Goal: Transaction & Acquisition: Purchase product/service

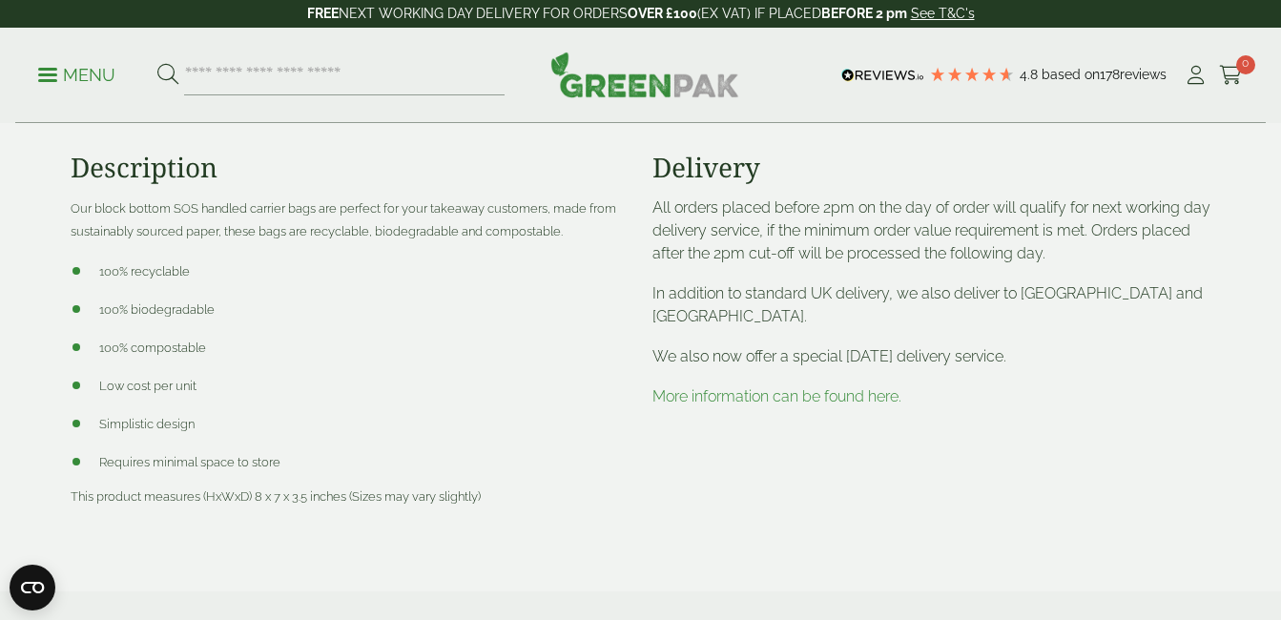
scroll to position [763, 0]
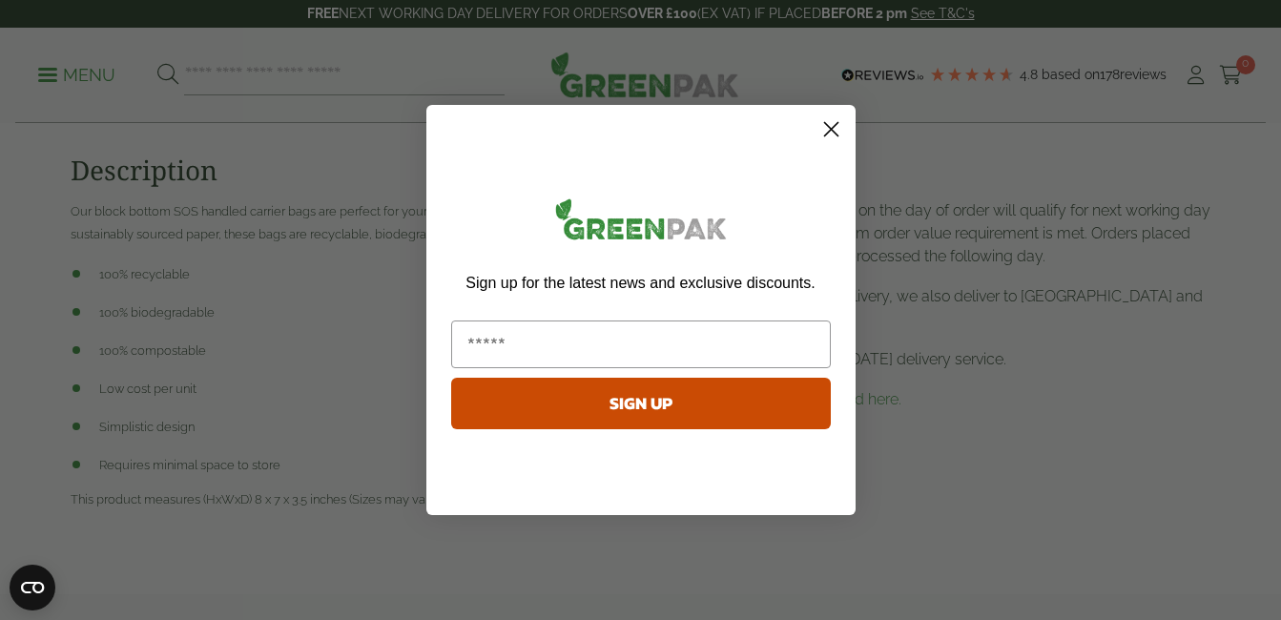
click at [837, 129] on circle "Close dialog" at bounding box center [830, 129] width 31 height 31
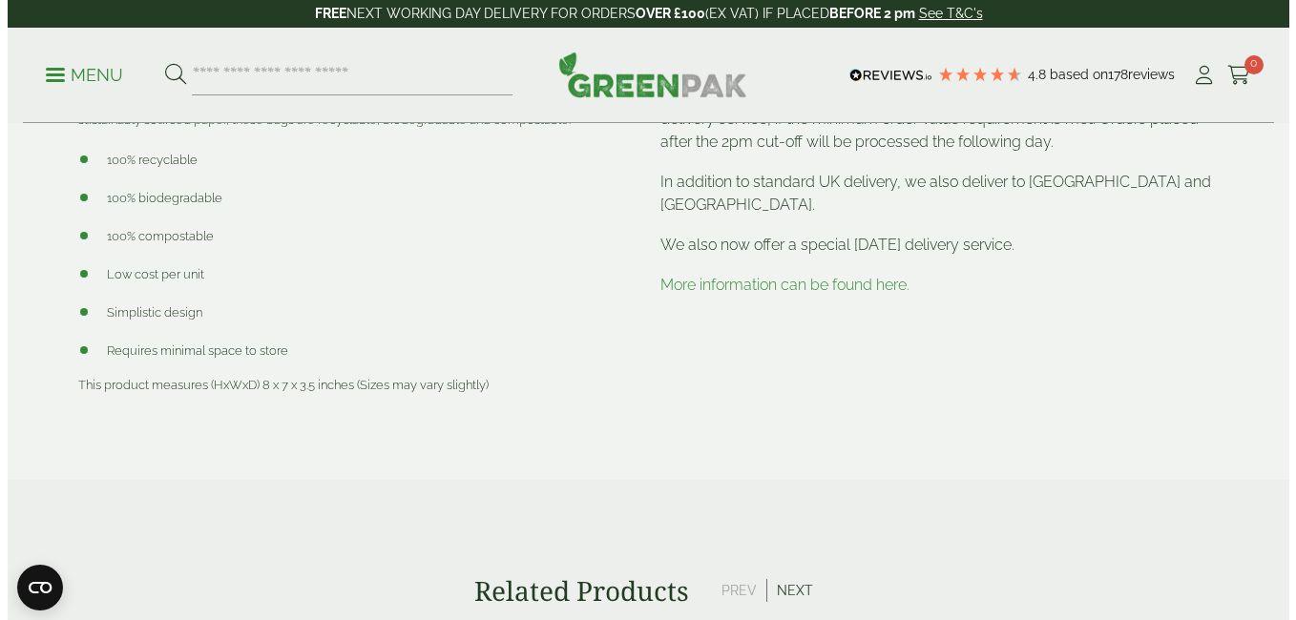
scroll to position [916, 0]
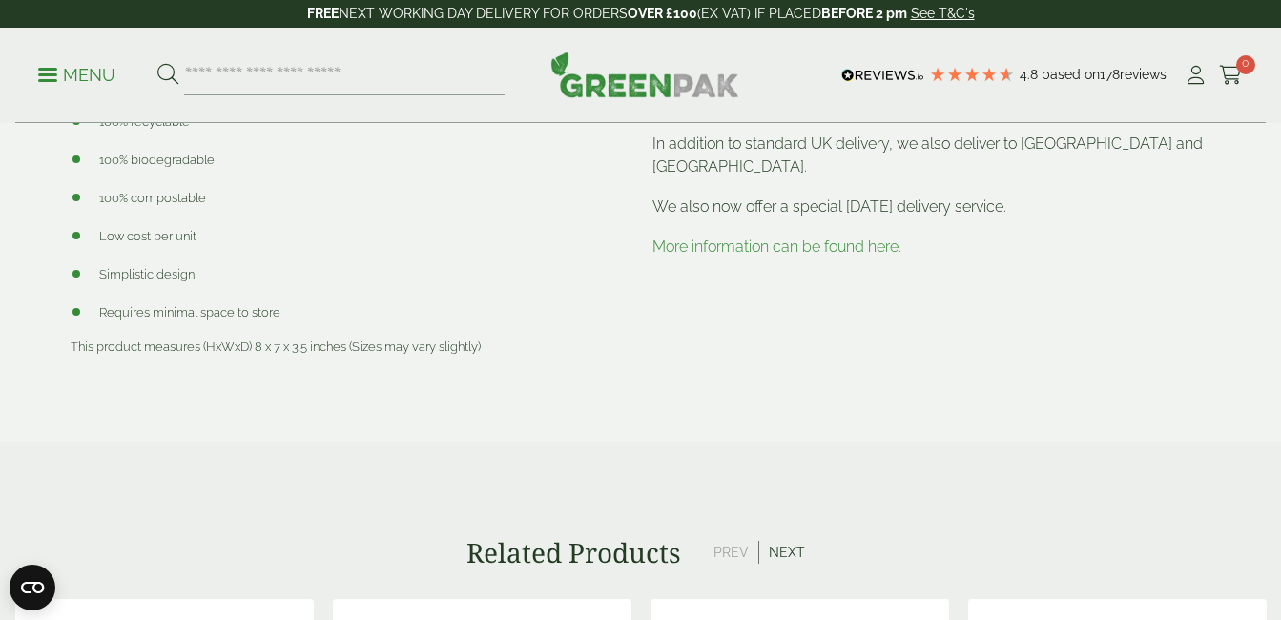
click at [46, 64] on p "Menu" at bounding box center [76, 75] width 77 height 23
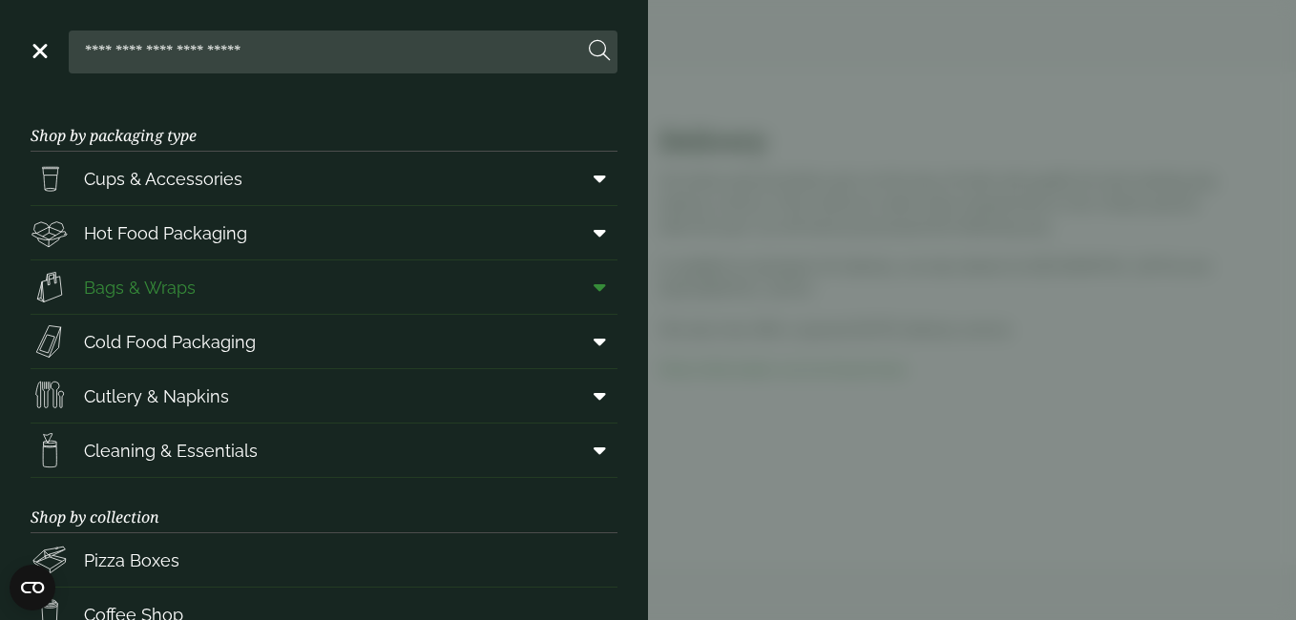
click at [219, 282] on link "Bags & Wraps" at bounding box center [324, 286] width 587 height 53
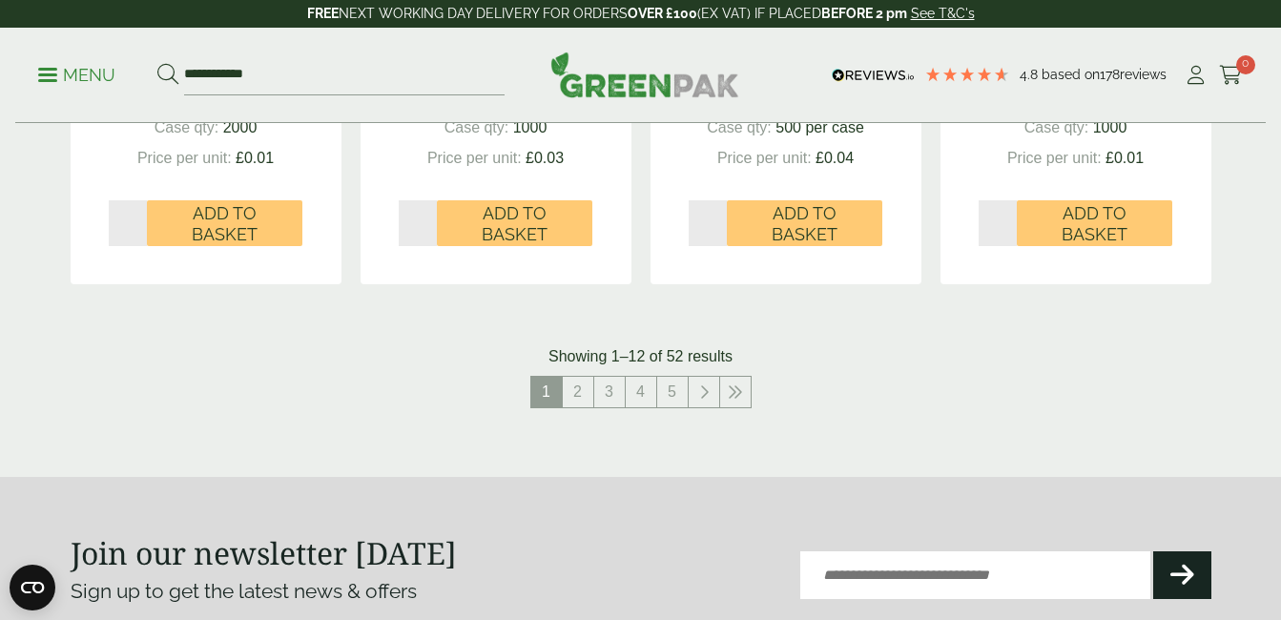
scroll to position [2137, 0]
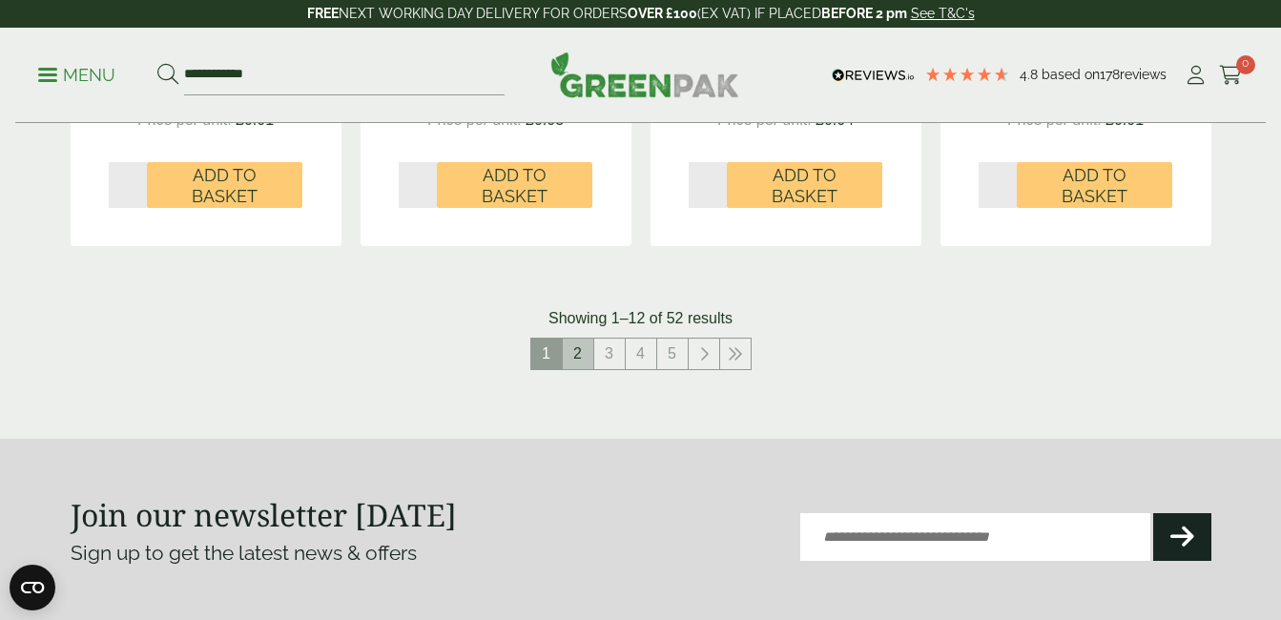
click at [577, 347] on link "2" at bounding box center [578, 354] width 31 height 31
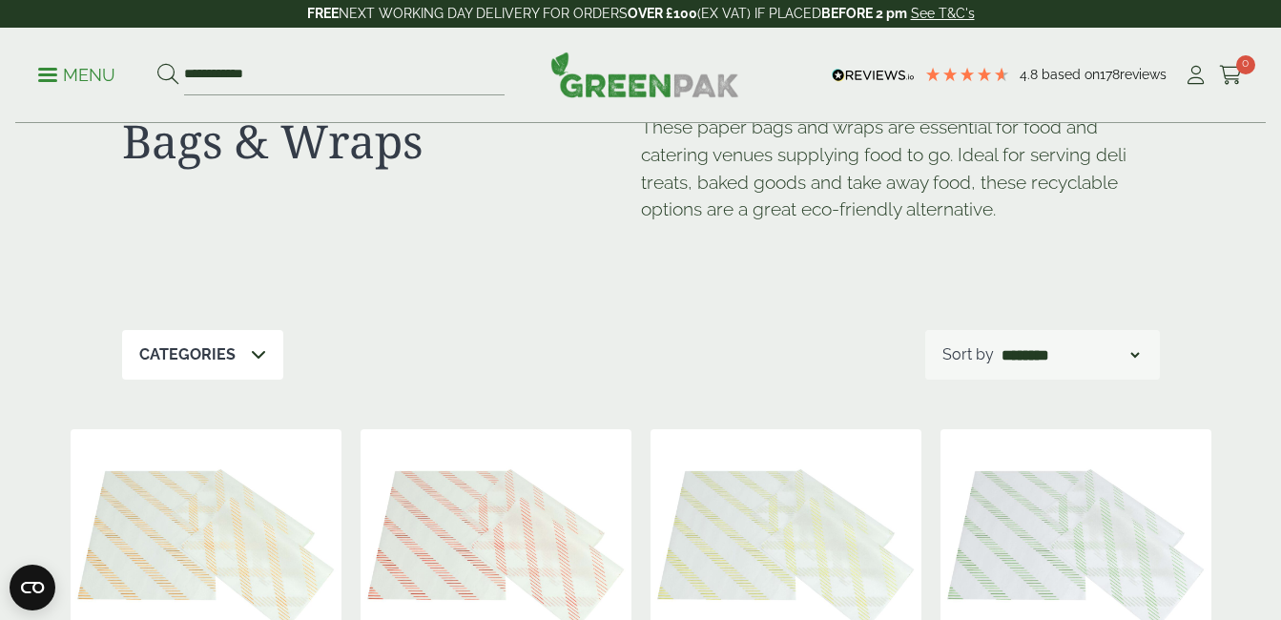
scroll to position [76, 0]
click at [170, 76] on icon at bounding box center [167, 74] width 21 height 21
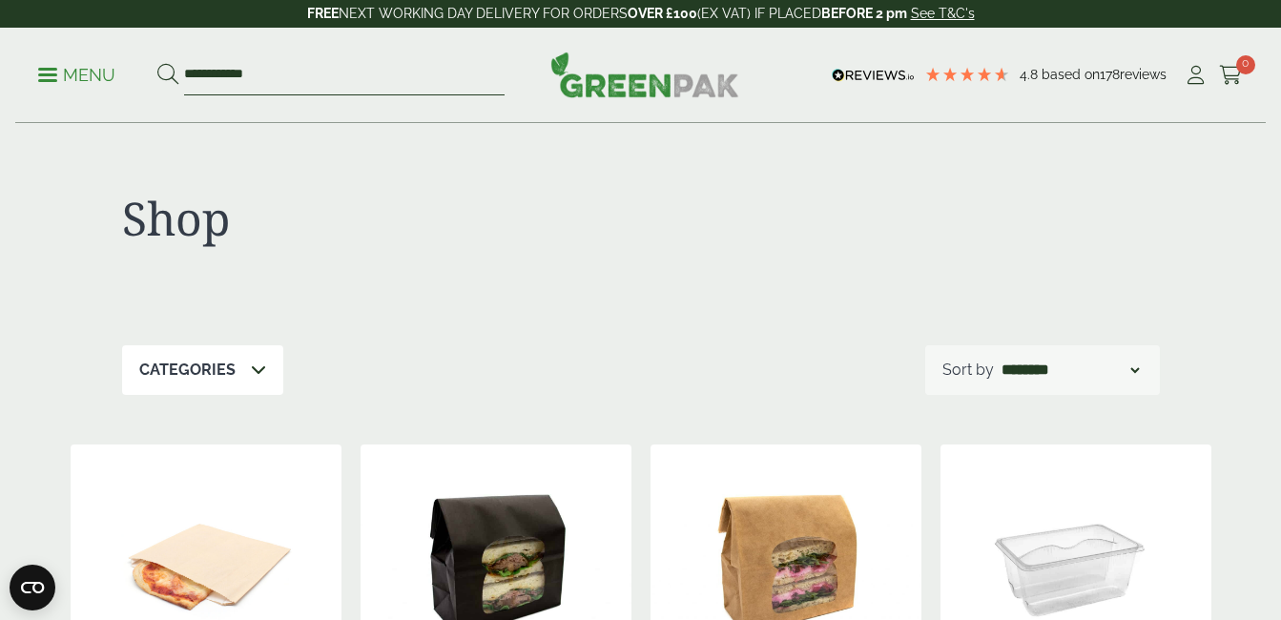
click at [285, 76] on input "**********" at bounding box center [344, 75] width 321 height 40
type input "*"
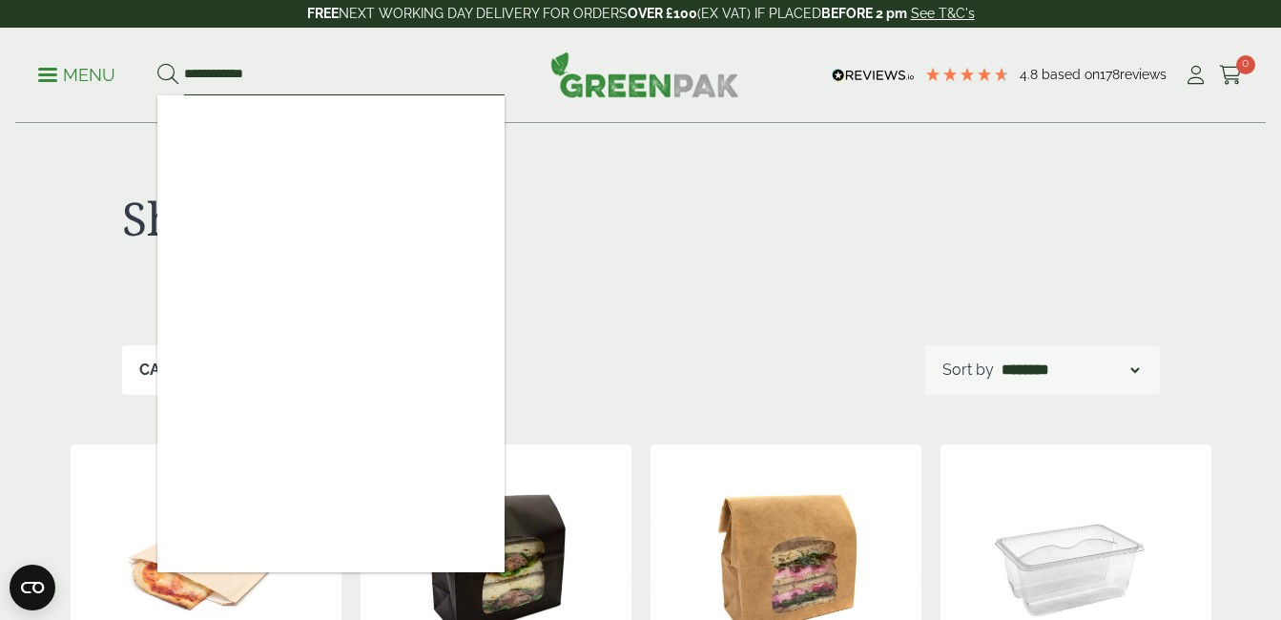
type input "**********"
click at [157, 63] on button at bounding box center [167, 75] width 21 height 25
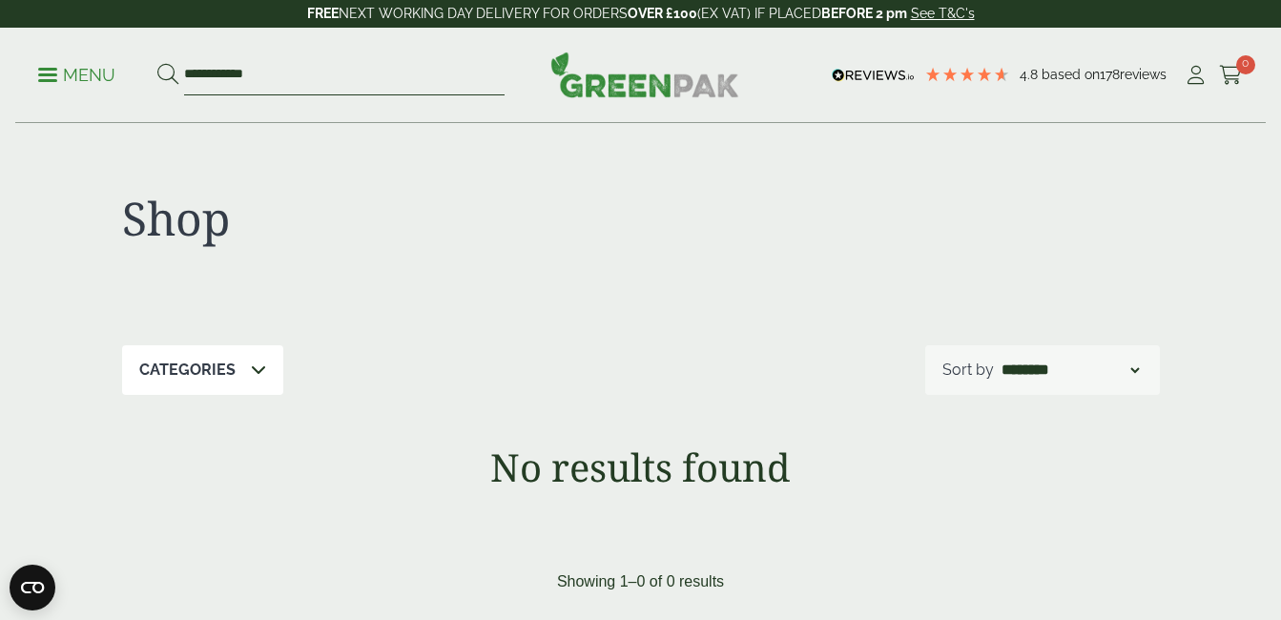
drag, startPoint x: 278, startPoint y: 77, endPoint x: 265, endPoint y: 74, distance: 12.7
click at [265, 74] on input "**********" at bounding box center [344, 75] width 321 height 40
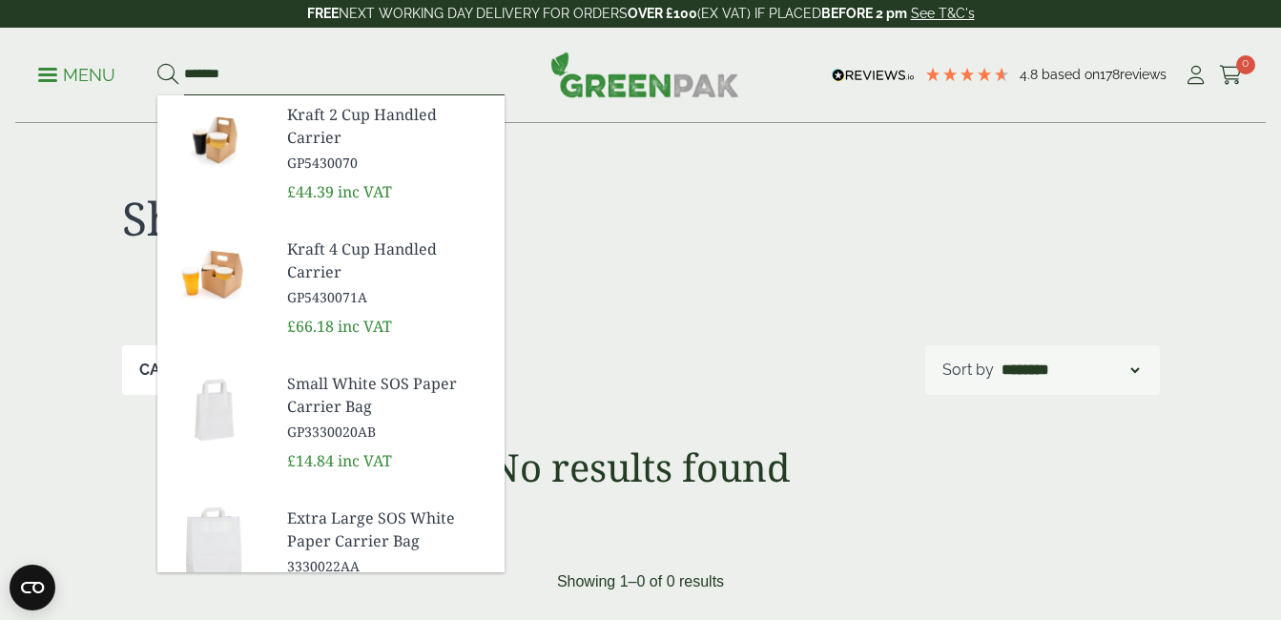
type input "*******"
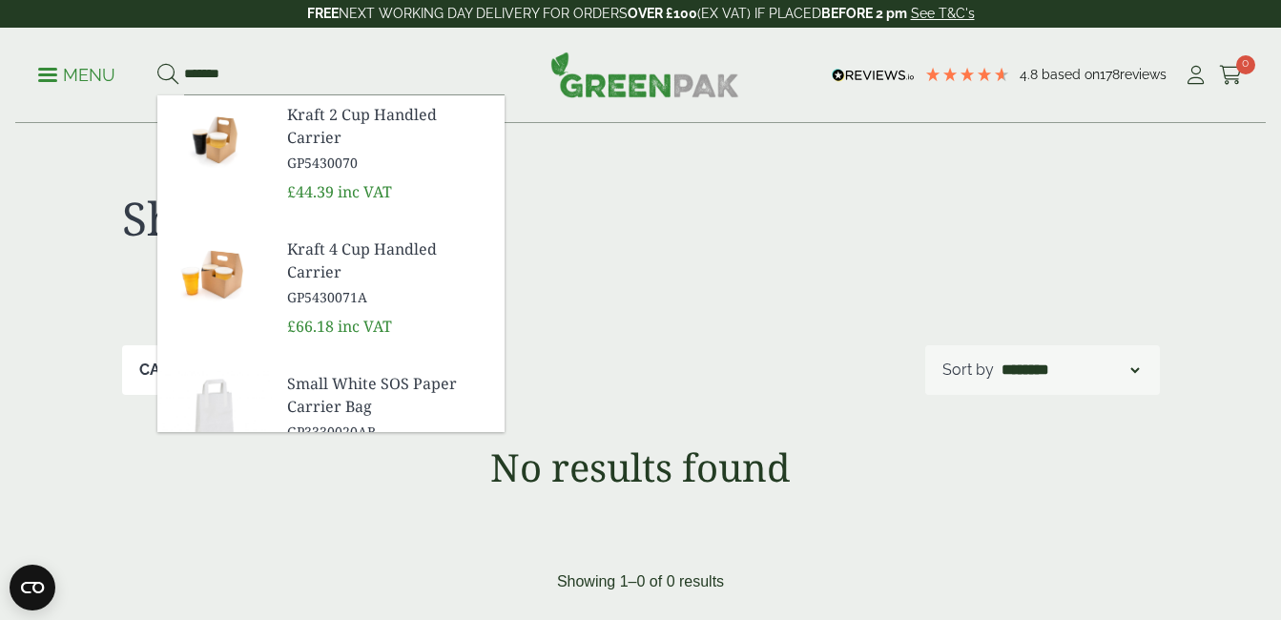
drag, startPoint x: 495, startPoint y: 216, endPoint x: 344, endPoint y: 421, distance: 254.6
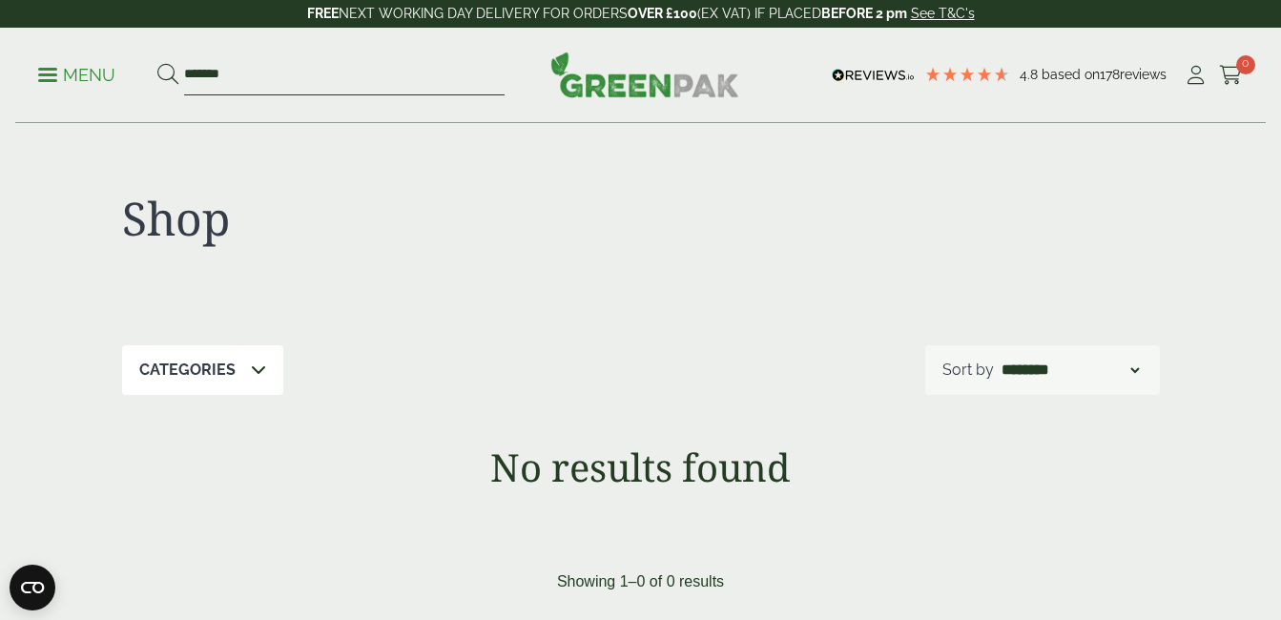
click at [254, 73] on input "*******" at bounding box center [344, 75] width 321 height 40
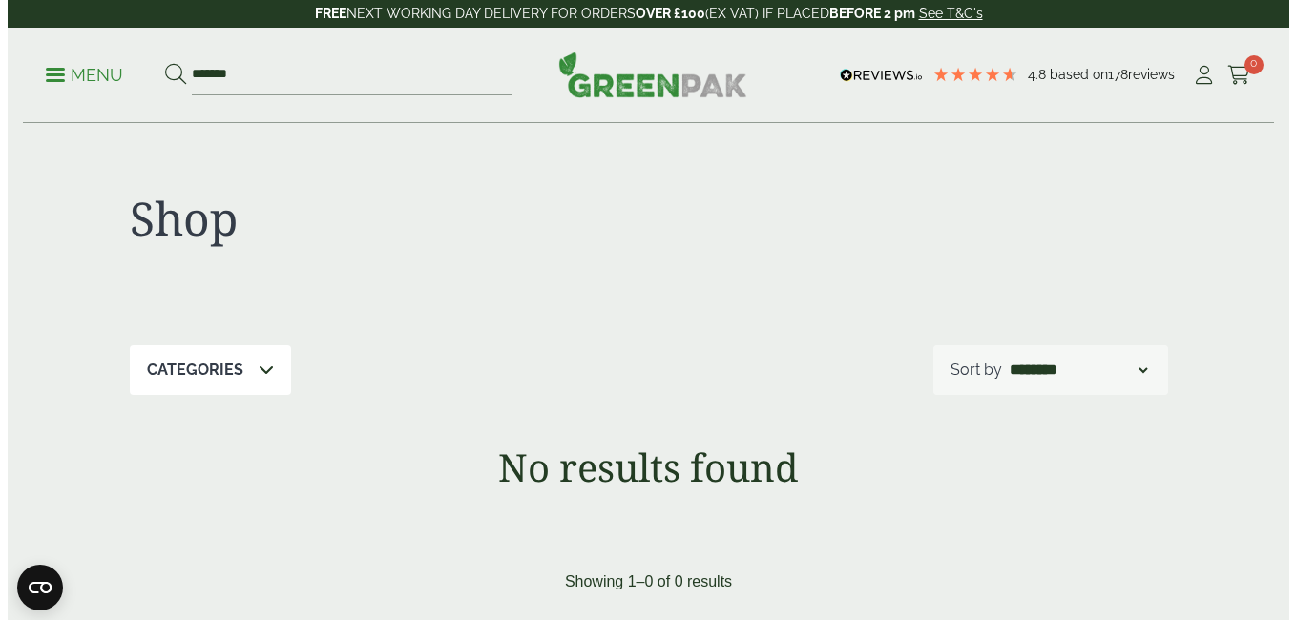
scroll to position [229, 0]
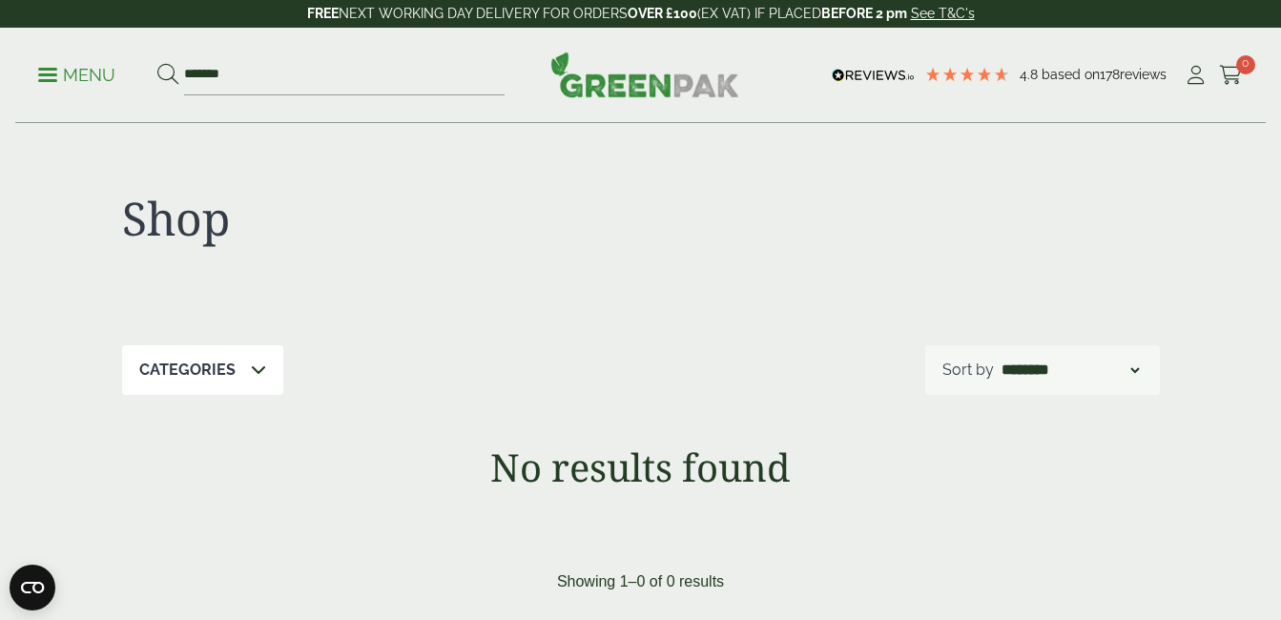
click at [58, 68] on p "Menu" at bounding box center [76, 75] width 77 height 23
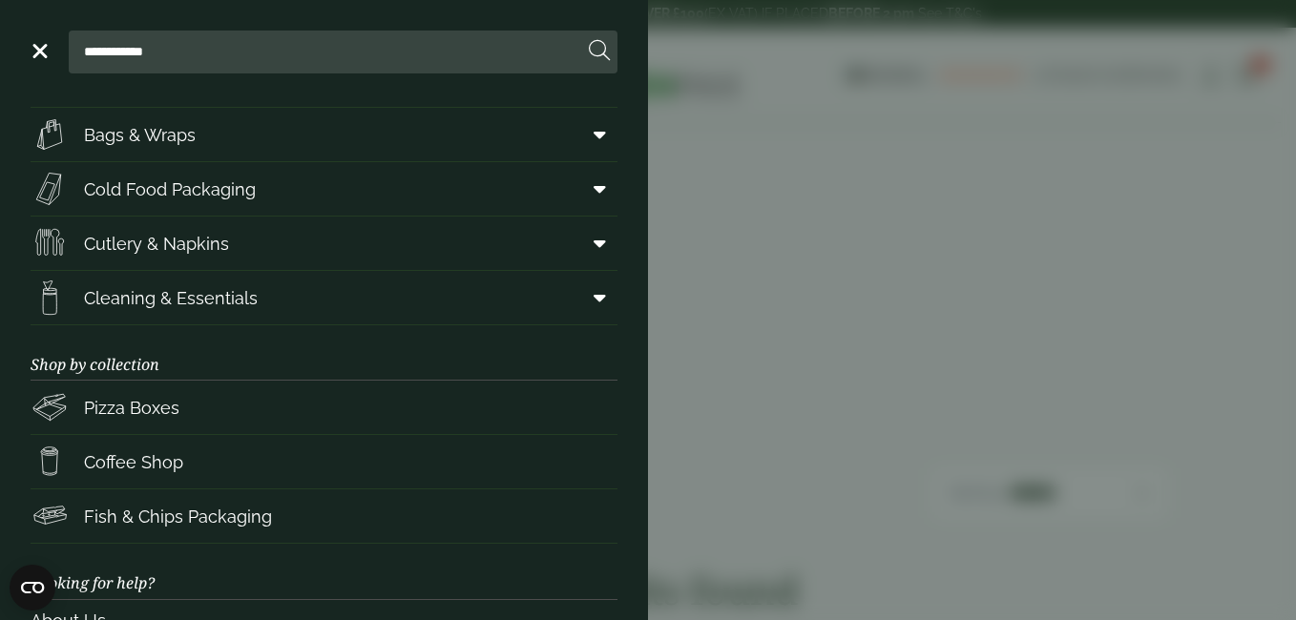
scroll to position [149, 0]
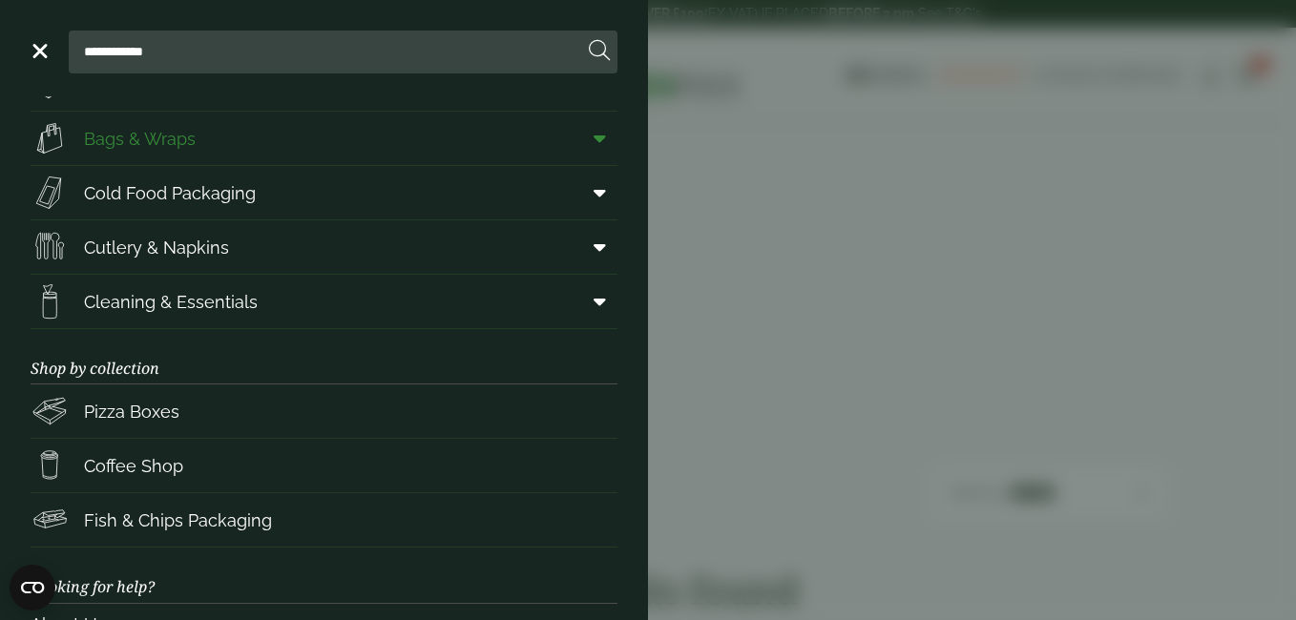
click at [185, 151] on span "Bags & Wraps" at bounding box center [140, 139] width 112 height 26
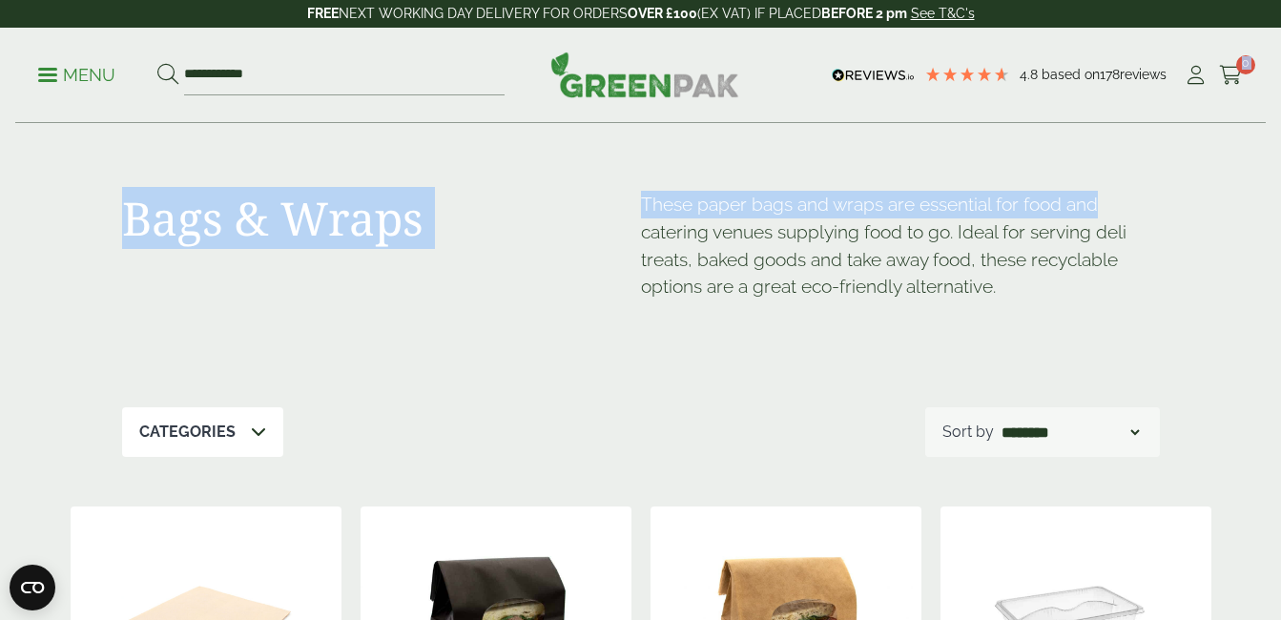
drag, startPoint x: 1280, startPoint y: 86, endPoint x: 1295, endPoint y: 175, distance: 89.9
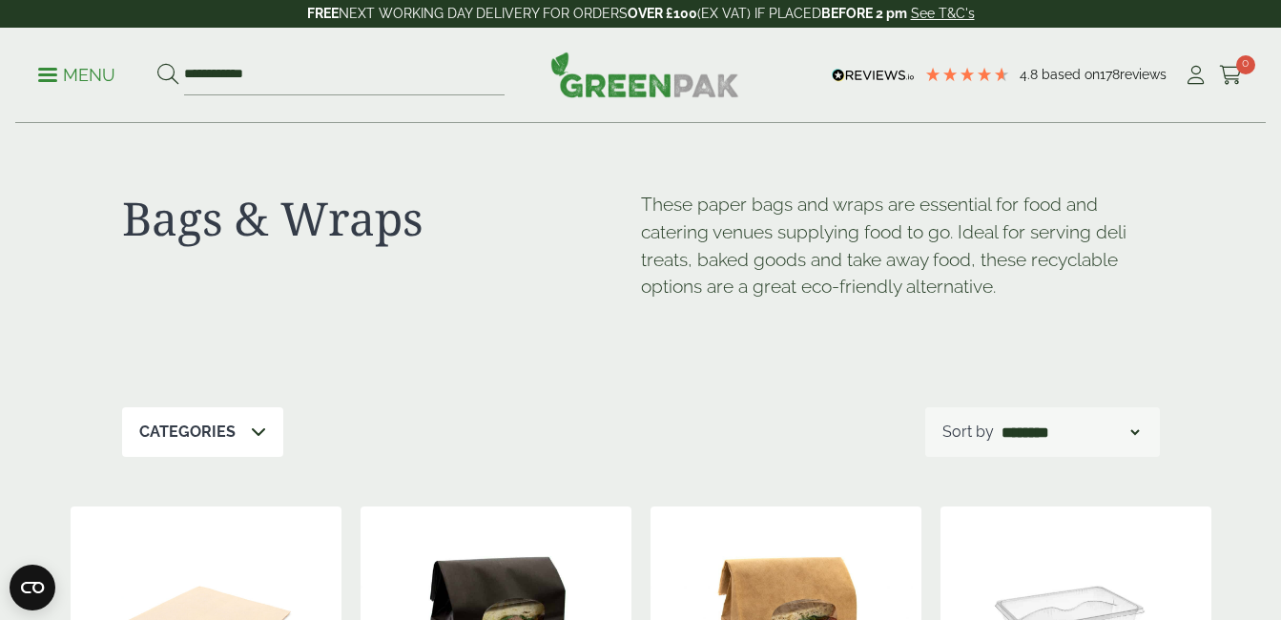
drag, startPoint x: 1295, startPoint y: 175, endPoint x: 1189, endPoint y: 347, distance: 202.6
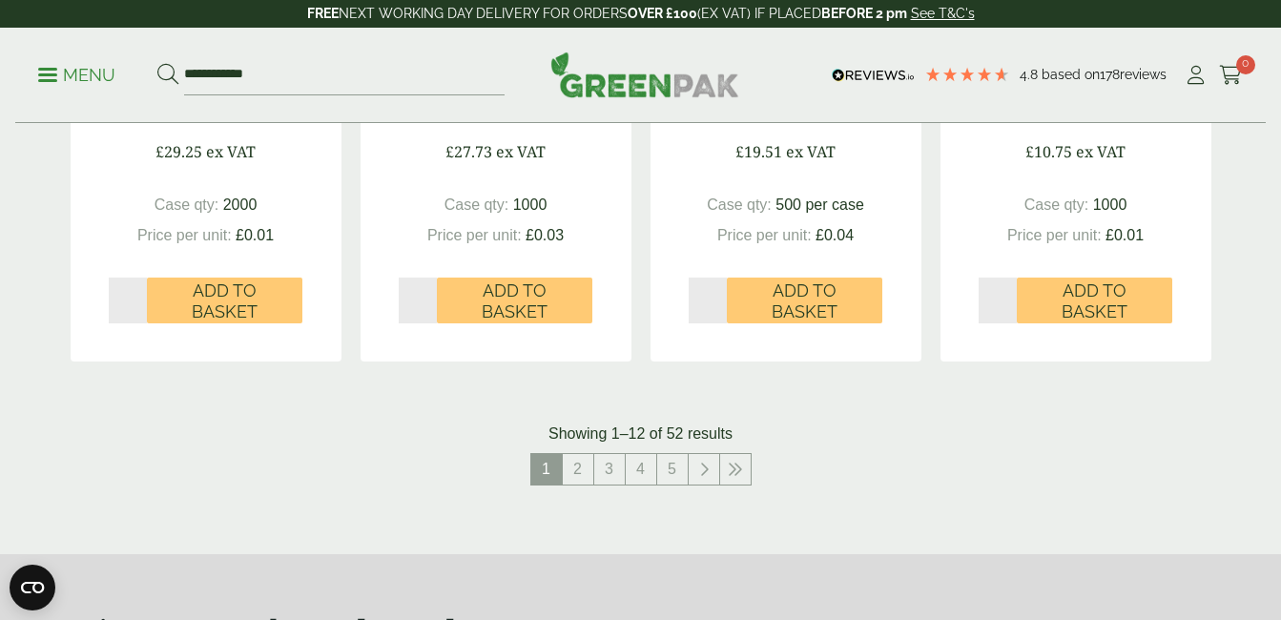
scroll to position [2027, 0]
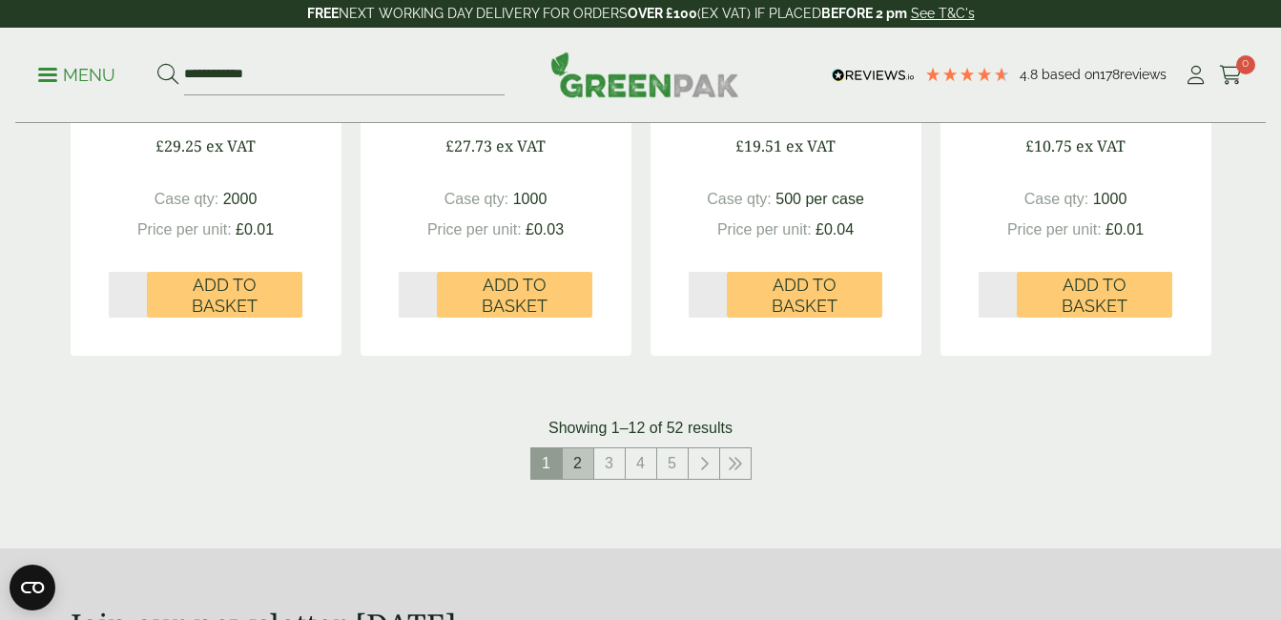
click at [576, 468] on link "2" at bounding box center [578, 463] width 31 height 31
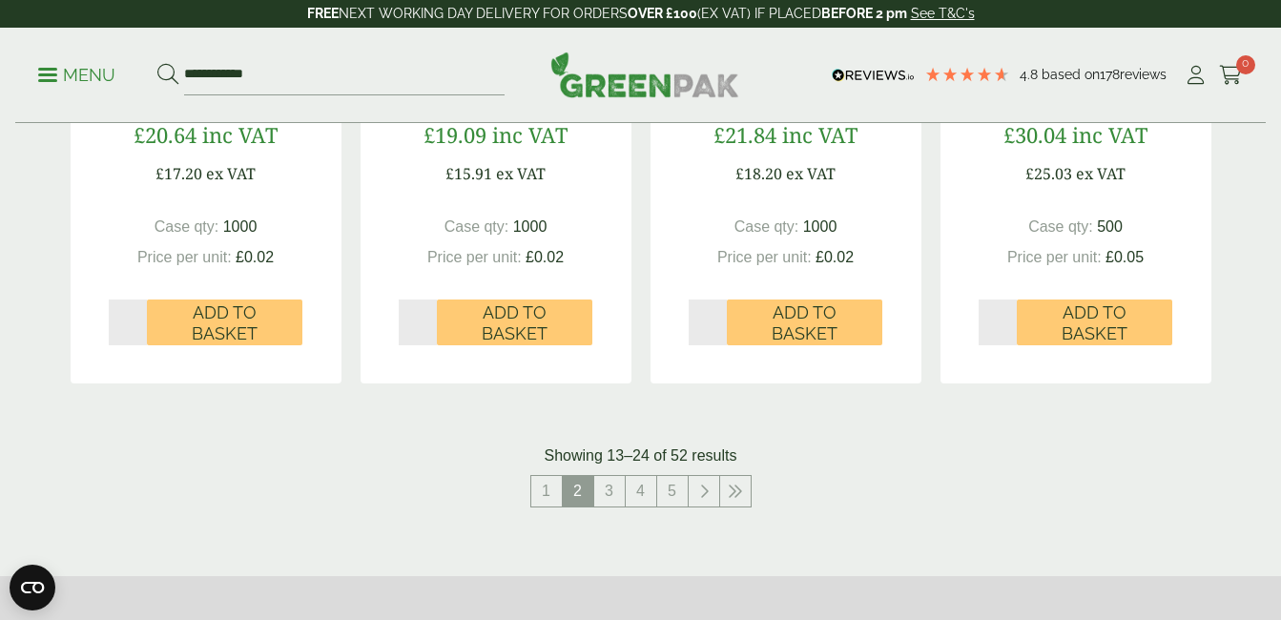
scroll to position [2119, 0]
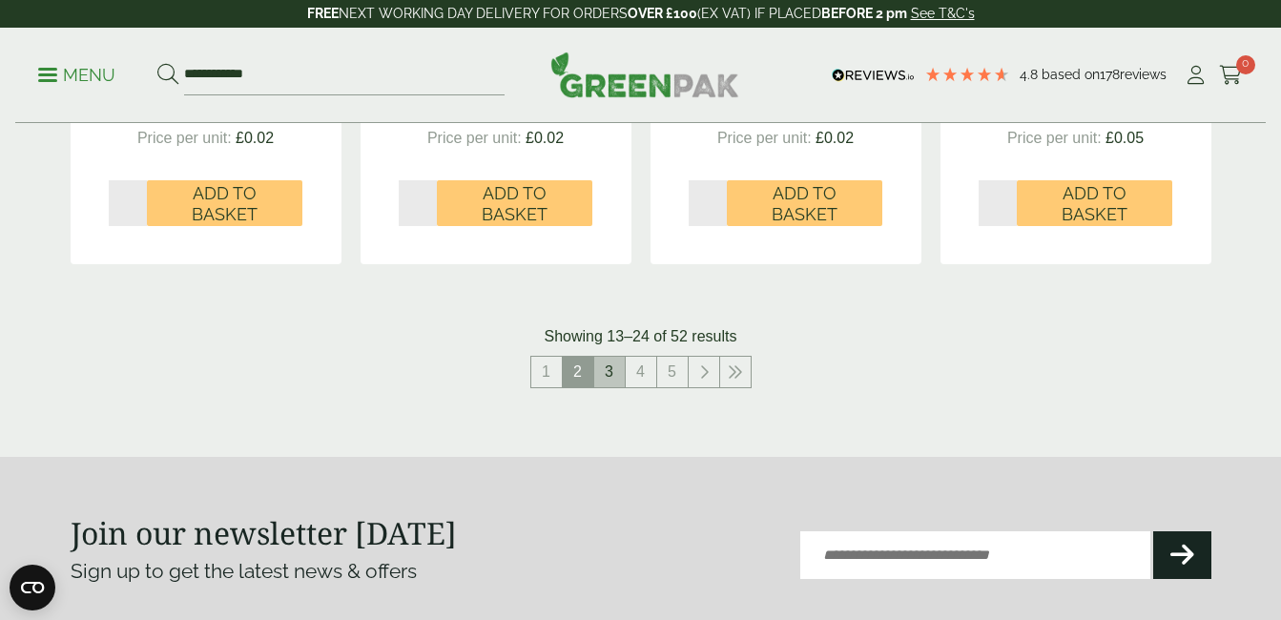
click at [603, 377] on link "3" at bounding box center [609, 372] width 31 height 31
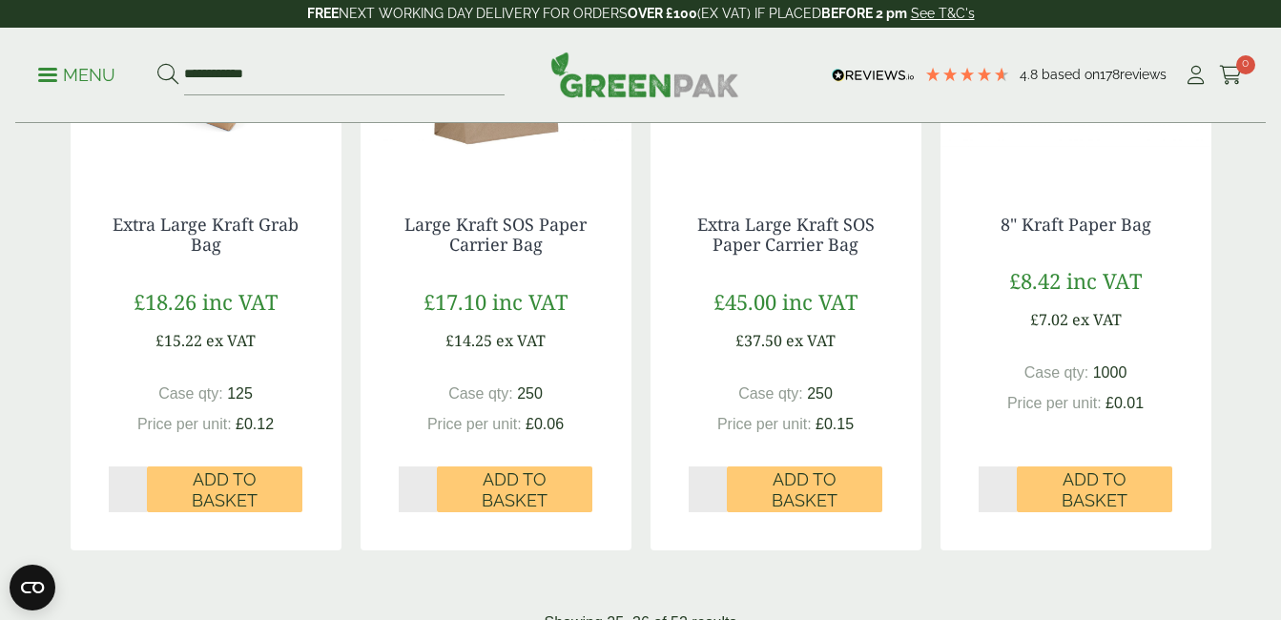
scroll to position [1849, 0]
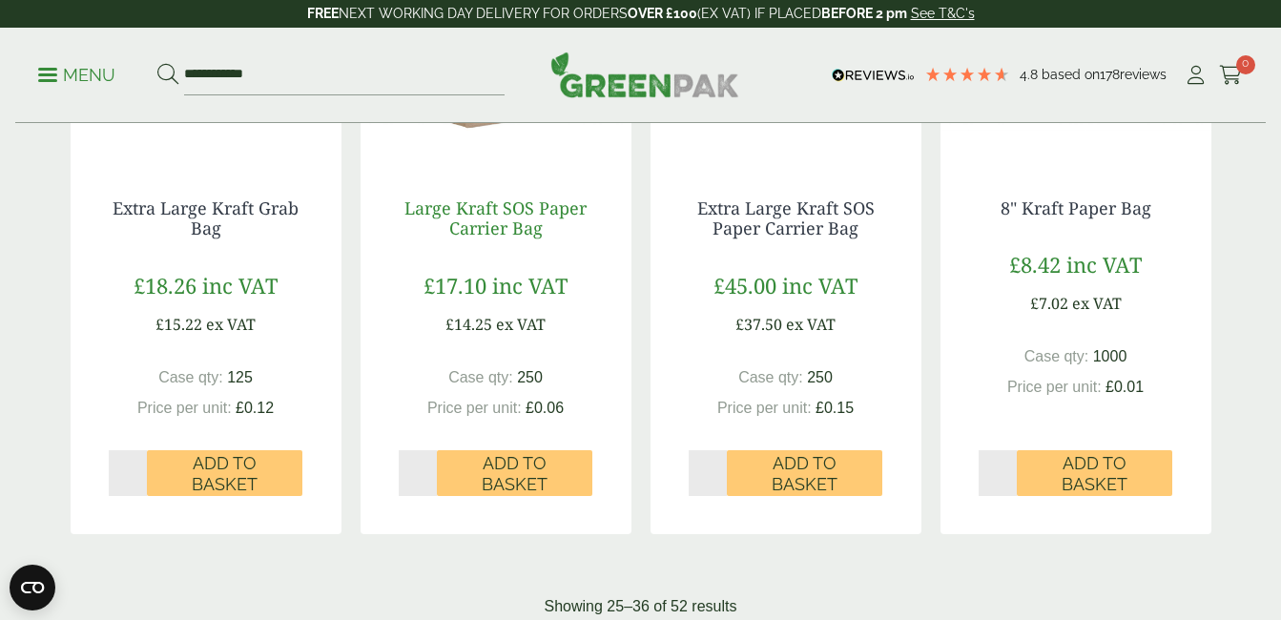
click at [504, 222] on link "Large Kraft SOS Paper Carrier Bag" at bounding box center [496, 219] width 182 height 44
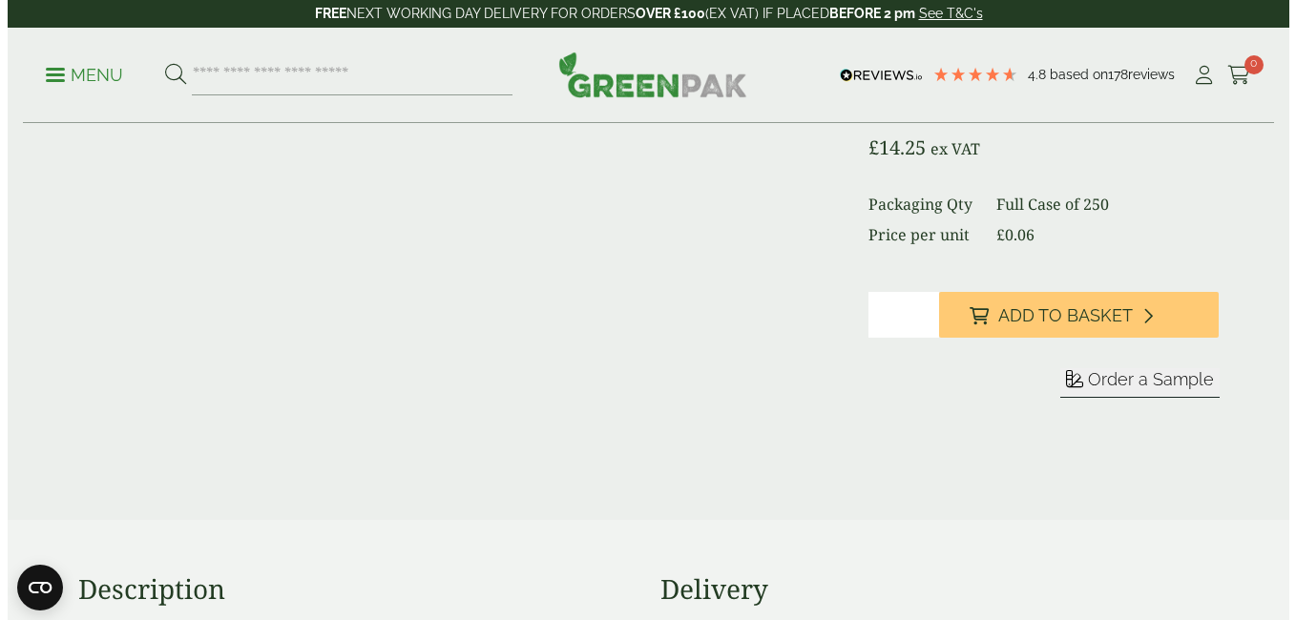
scroll to position [329, 0]
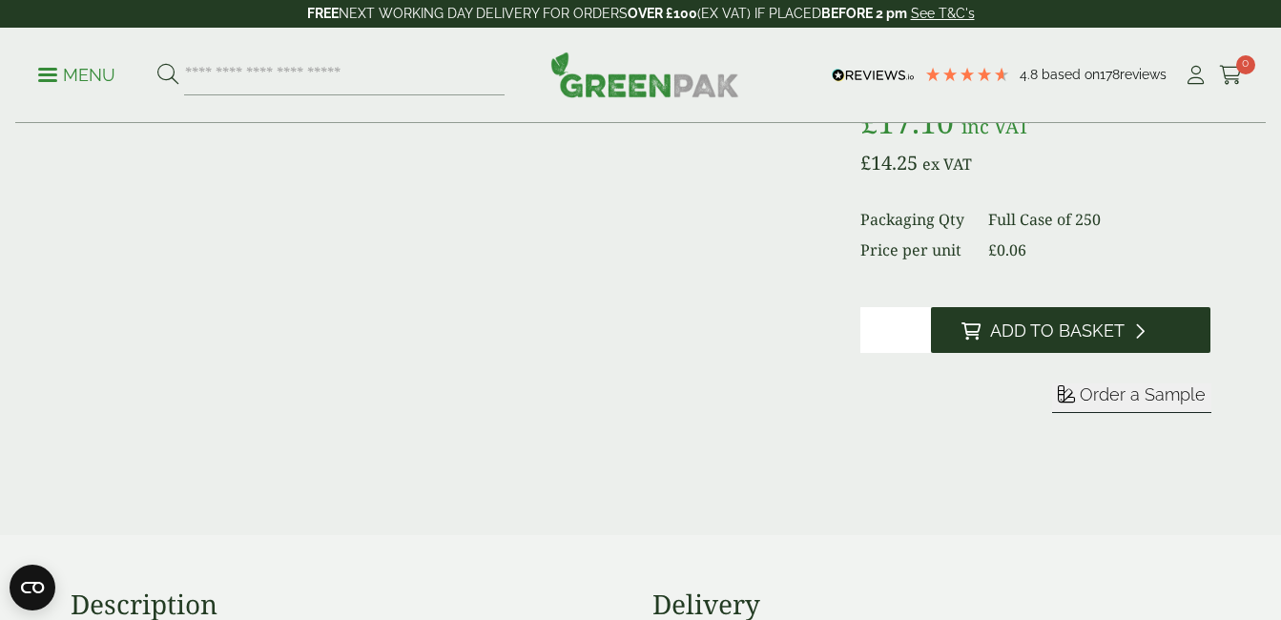
click at [1046, 336] on span "Add to Basket" at bounding box center [1057, 331] width 135 height 21
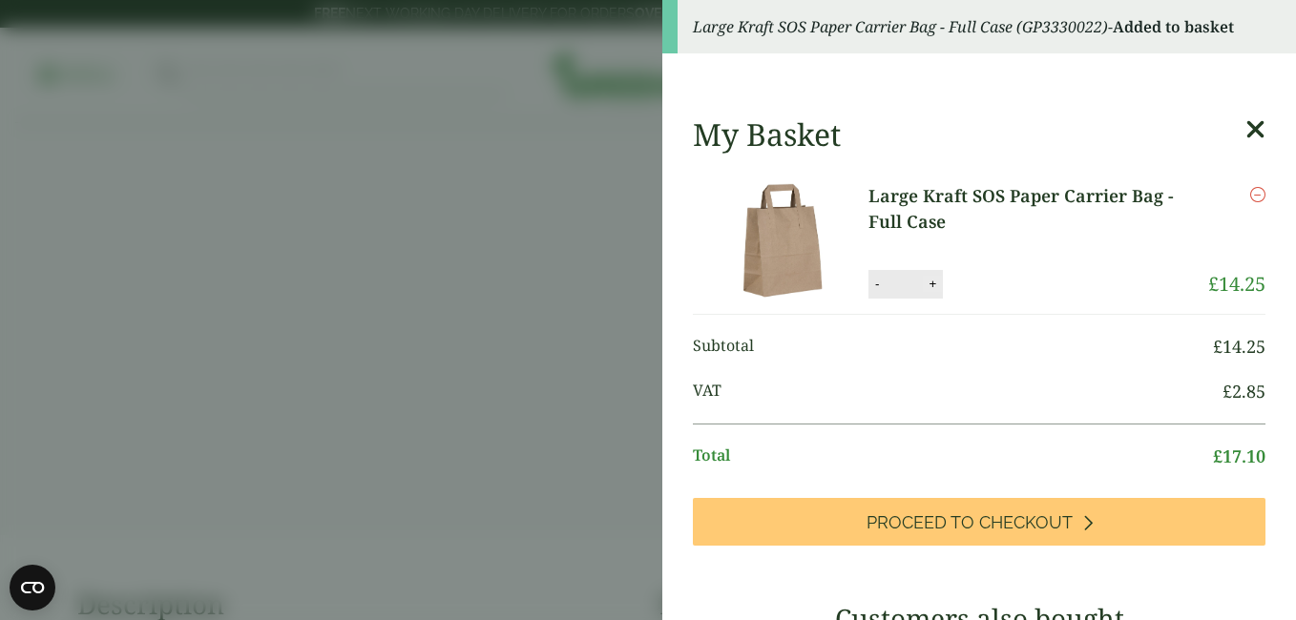
click at [925, 278] on button "+" at bounding box center [932, 284] width 19 height 16
type input "*"
click at [997, 282] on button "Update" at bounding box center [993, 284] width 95 height 29
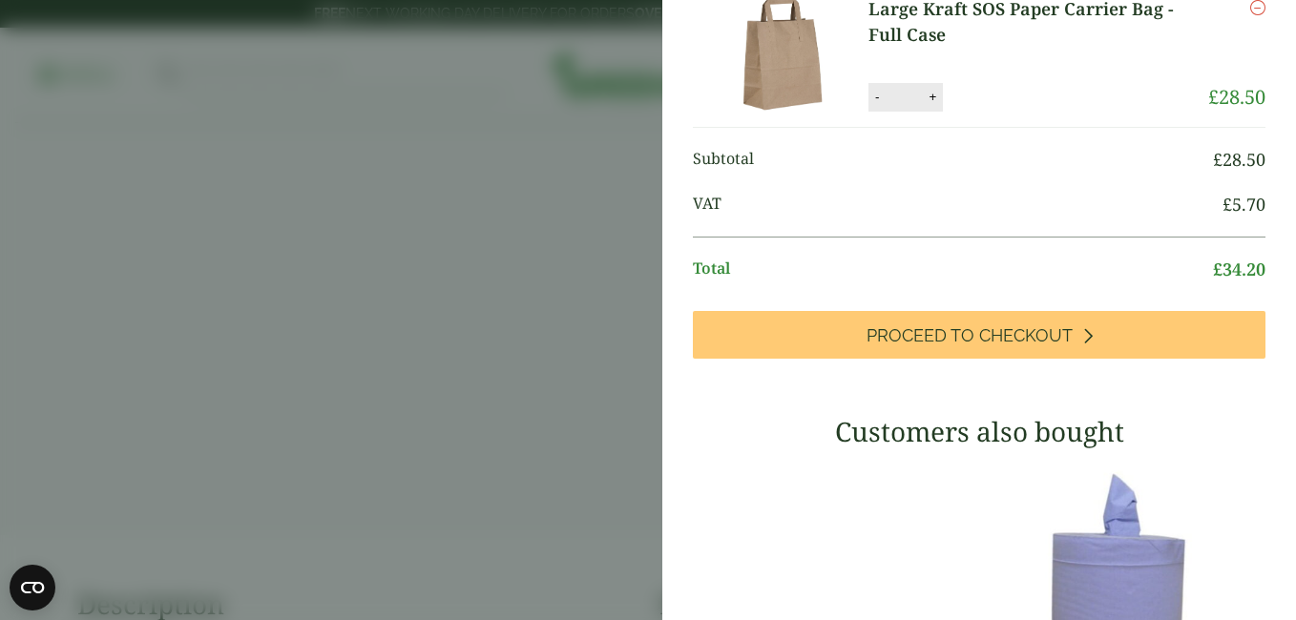
scroll to position [175, 0]
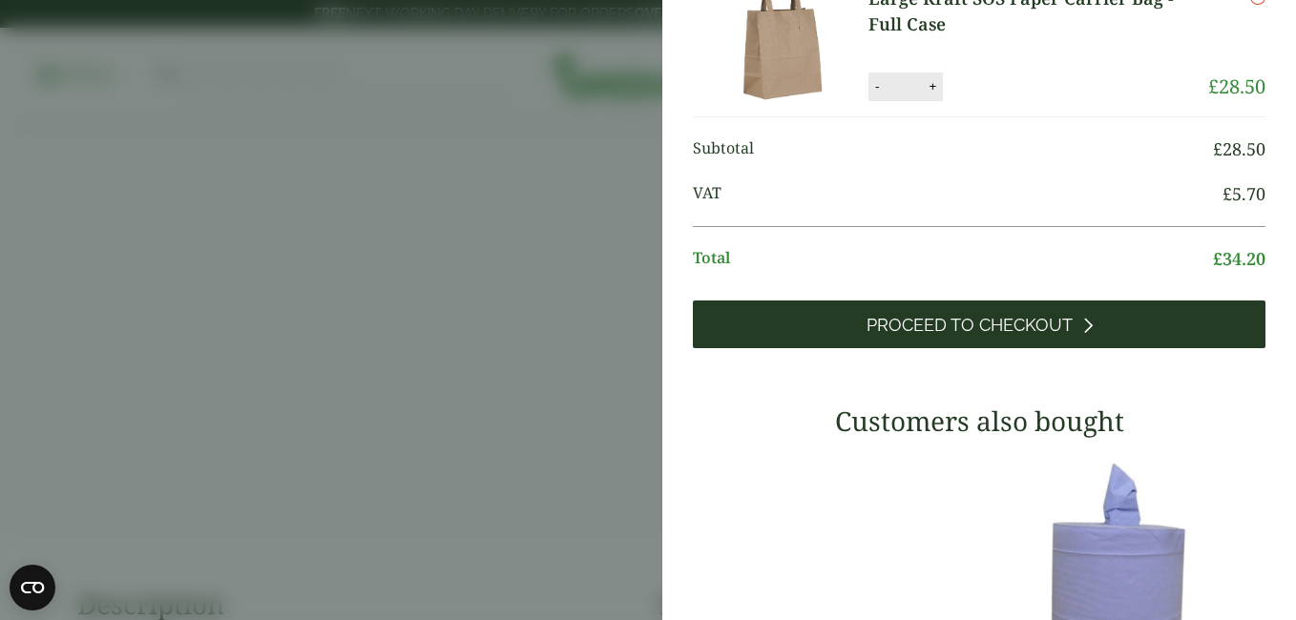
click at [1084, 323] on link "Proceed to Checkout" at bounding box center [979, 325] width 572 height 48
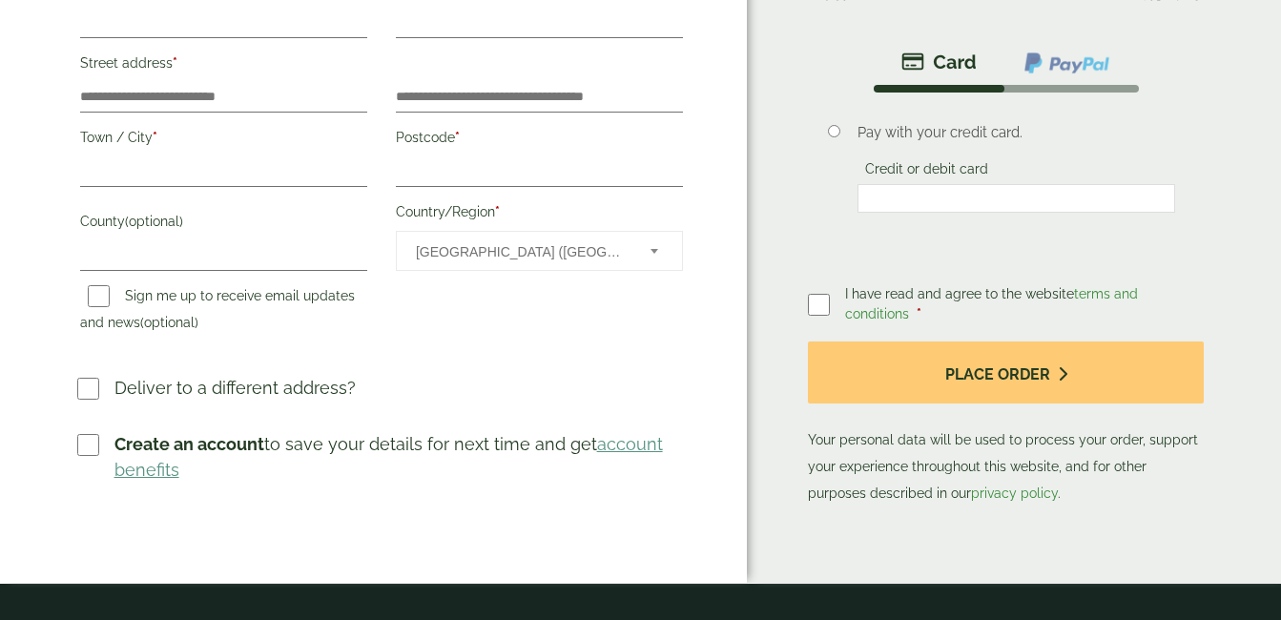
scroll to position [274, 0]
